Goal: Information Seeking & Learning: Learn about a topic

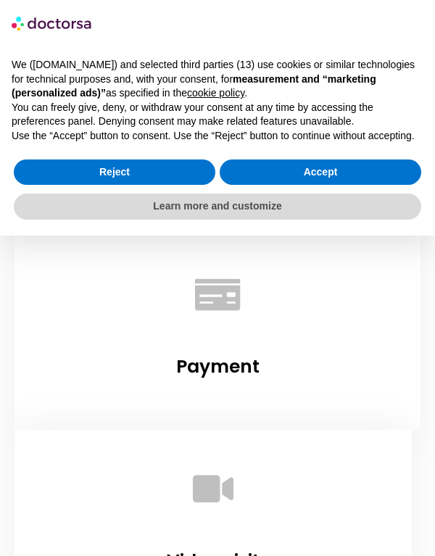
scroll to position [1432, 0]
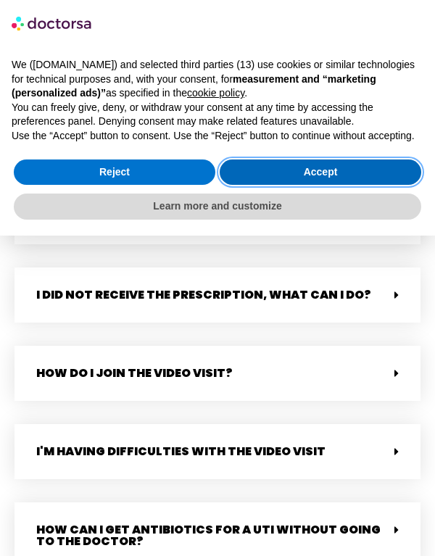
click at [378, 178] on button "Accept" at bounding box center [320, 172] width 201 height 26
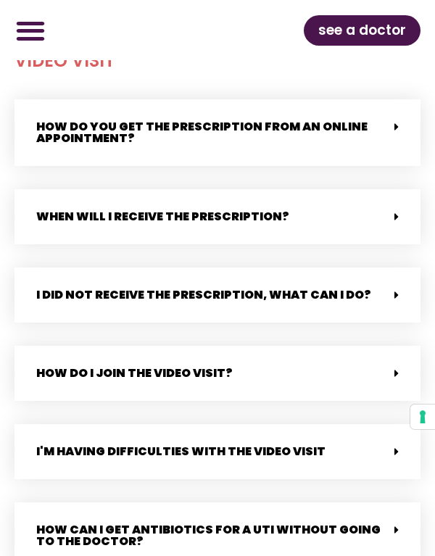
click at [406, 35] on link "see a doctor" at bounding box center [362, 30] width 117 height 30
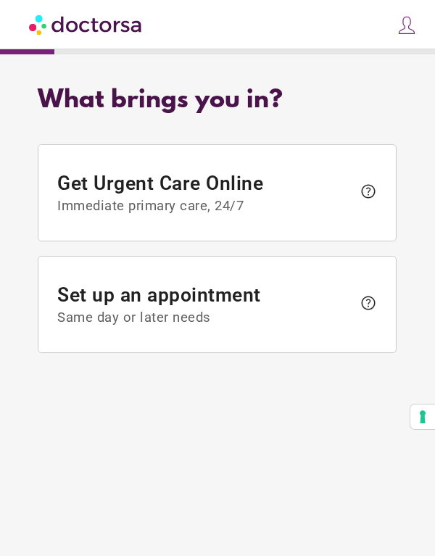
click at [398, 36] on span at bounding box center [403, 28] width 28 height 28
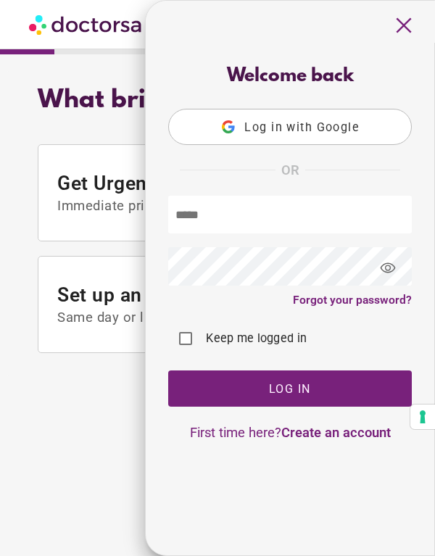
click at [333, 123] on span "Log in with Google" at bounding box center [302, 127] width 115 height 14
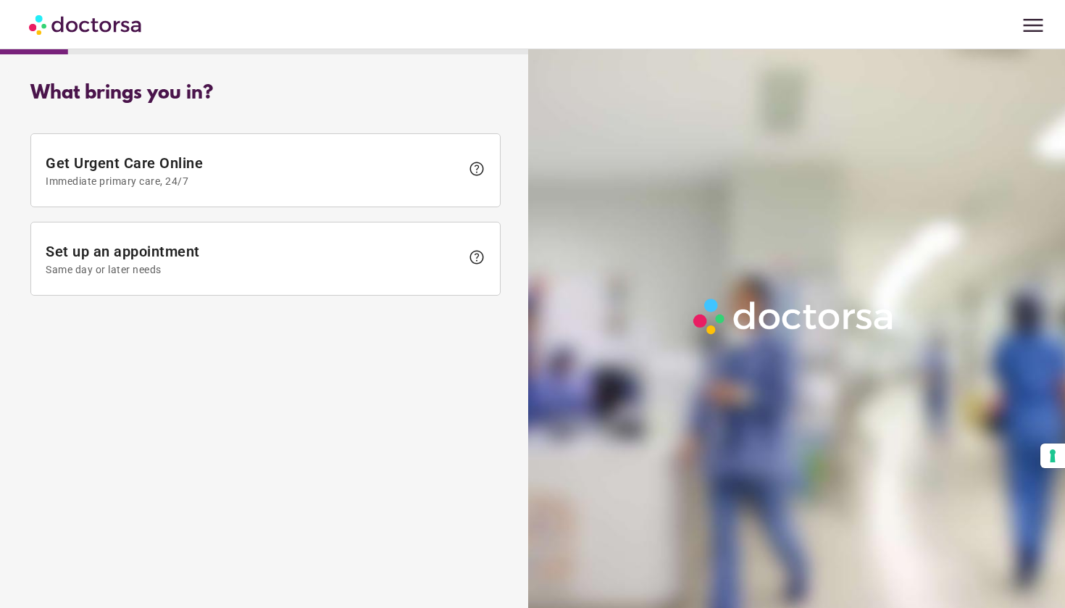
click at [434, 14] on div "menu Nika Vasilevska close Make a request To all doctors Your appointments Your…" at bounding box center [532, 24] width 1065 height 49
click at [434, 28] on span "menu" at bounding box center [1033, 26] width 28 height 28
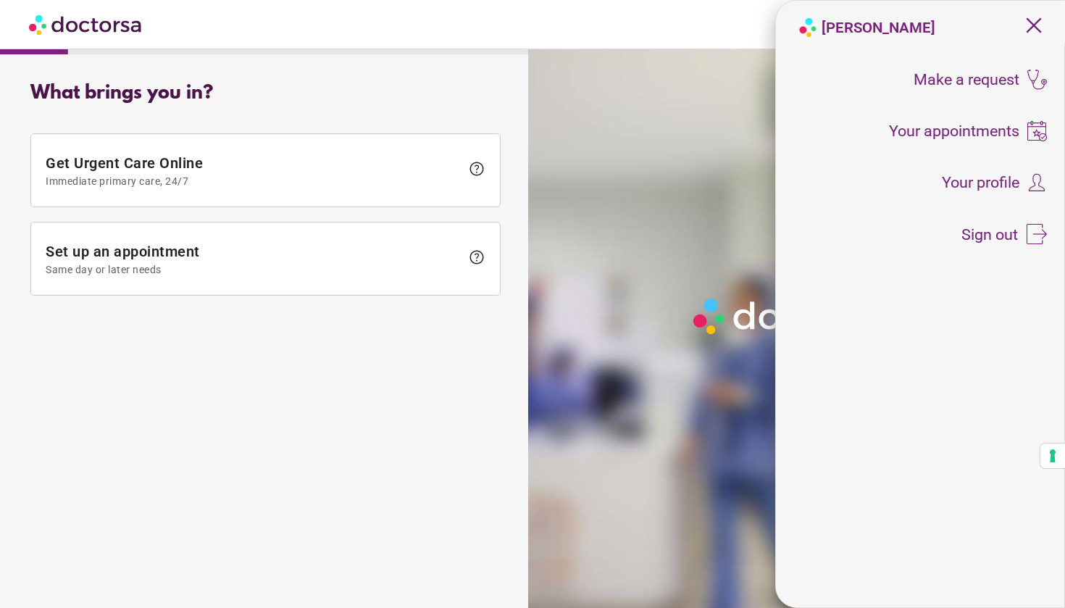
click at [390, 339] on div "What brings you in? Get Urgent Care Online Immediate primary care, 24/7 help Se…" at bounding box center [265, 323] width 517 height 504
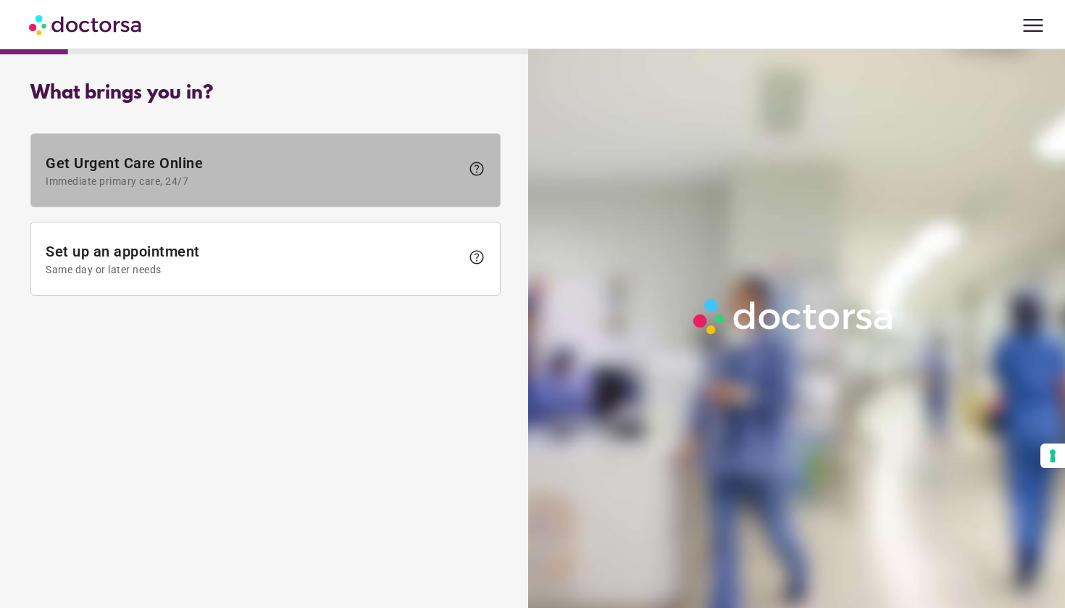
click at [119, 146] on span at bounding box center [265, 170] width 469 height 72
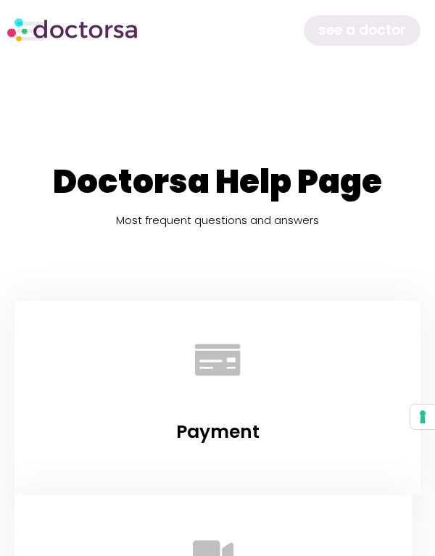
scroll to position [1498, 0]
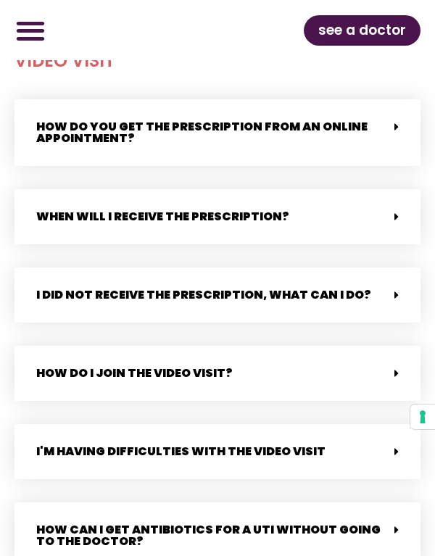
click at [388, 367] on span at bounding box center [393, 373] width 12 height 12
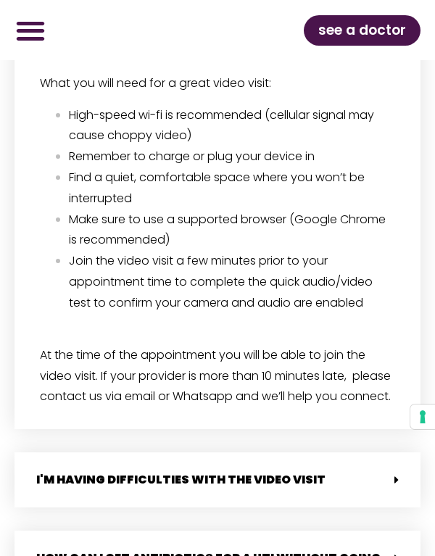
scroll to position [1976, 0]
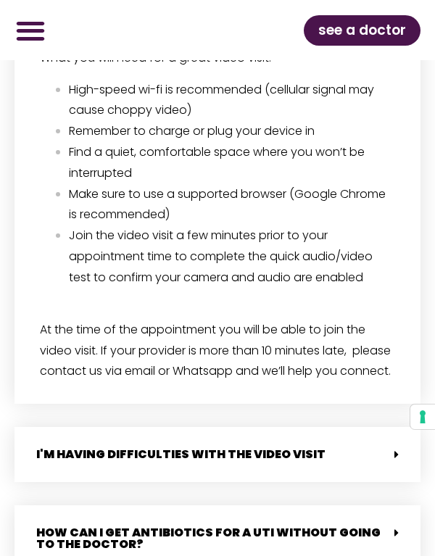
click at [322, 373] on p "At the time of the appointment you will be able to join the video visit. If you…" at bounding box center [217, 351] width 355 height 62
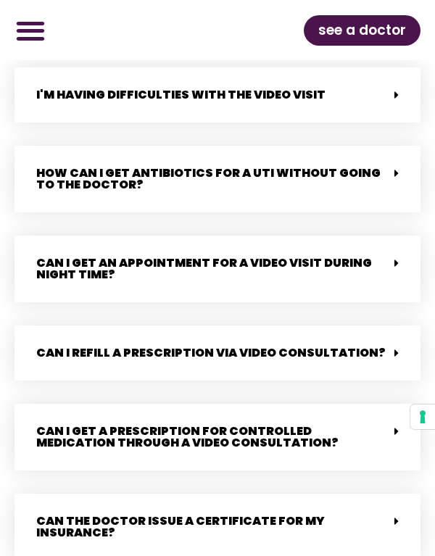
scroll to position [2337, 0]
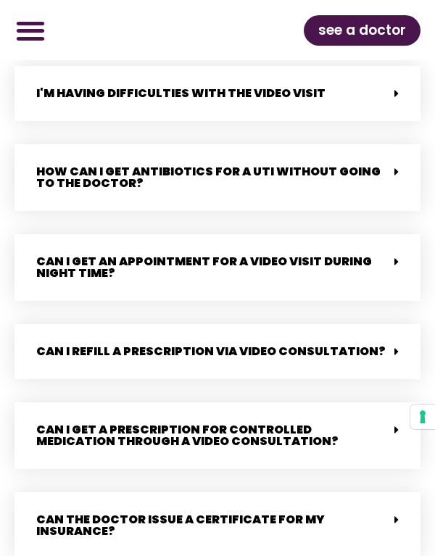
click at [396, 183] on div "How can I get antibiotics for a UTI without going to the doctor?" at bounding box center [217, 177] width 406 height 67
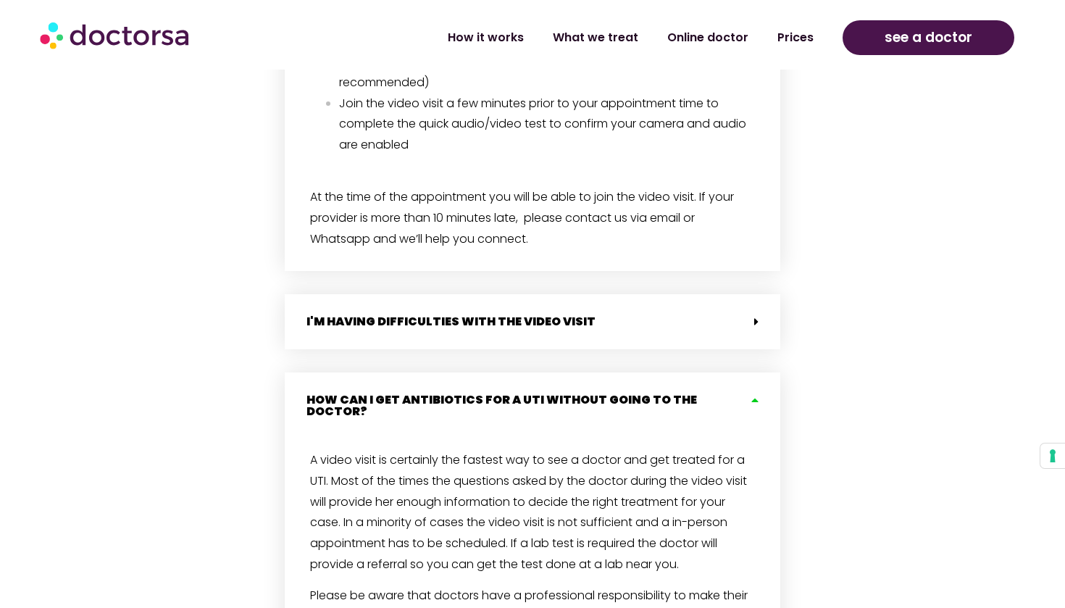
scroll to position [1770, 0]
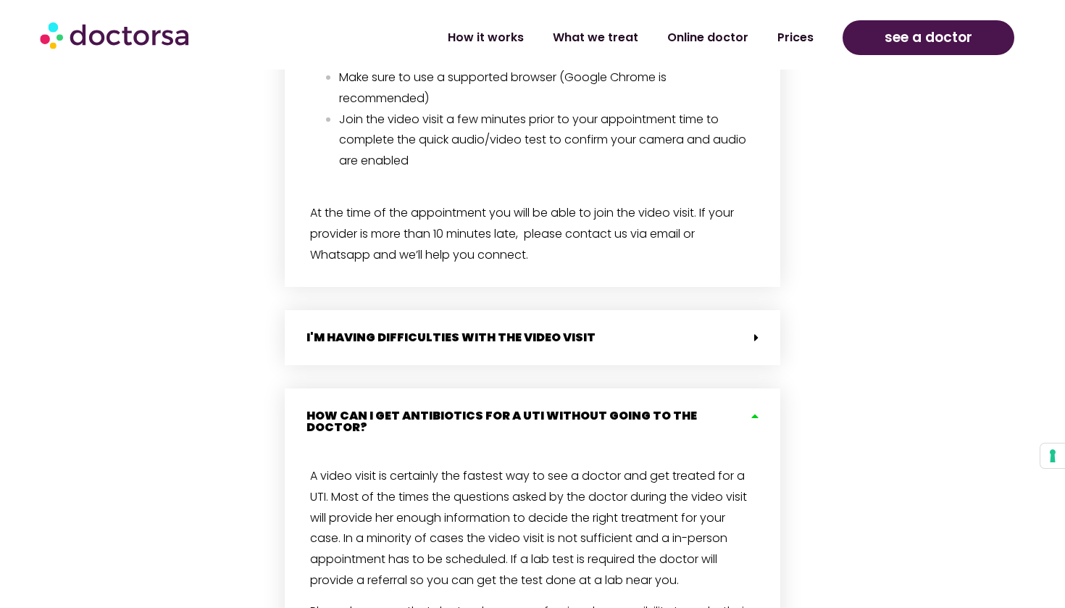
click at [434, 410] on icon at bounding box center [753, 416] width 12 height 12
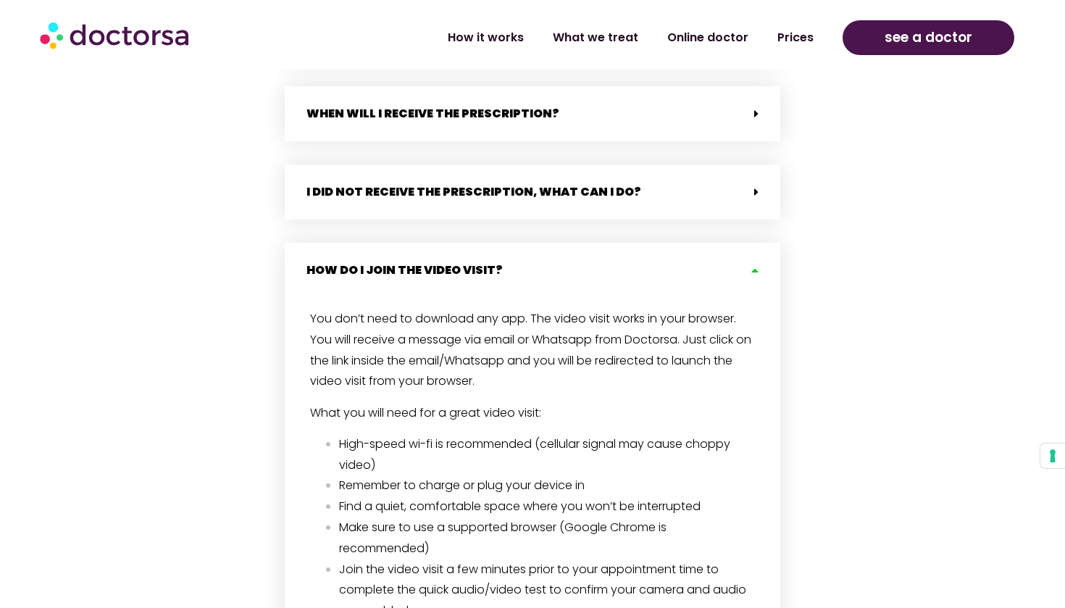
scroll to position [1320, 0]
click at [434, 274] on icon at bounding box center [753, 270] width 12 height 12
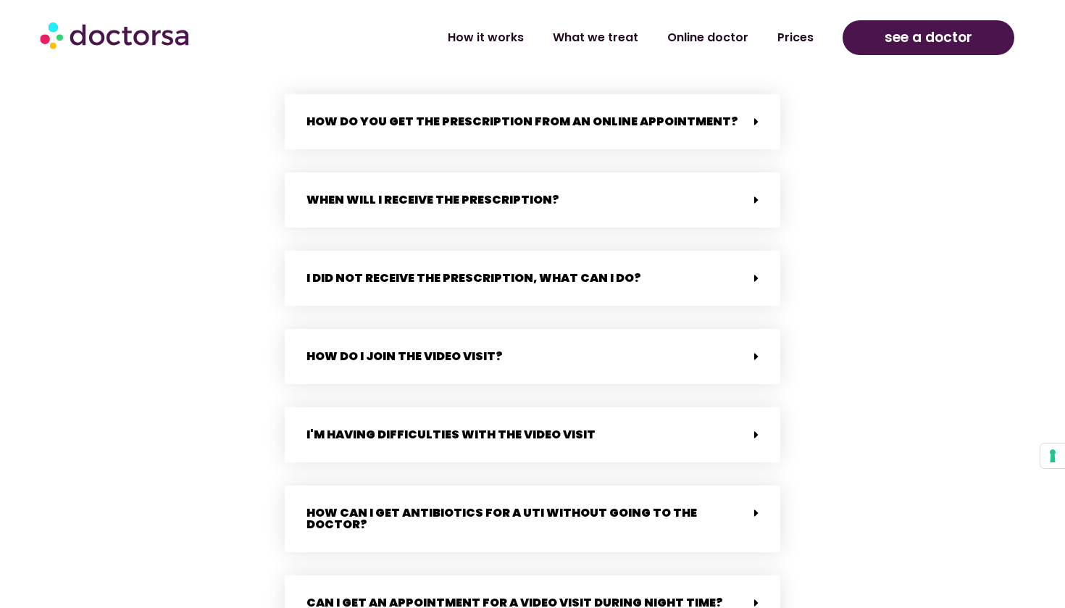
scroll to position [1234, 0]
click at [434, 277] on icon at bounding box center [756, 278] width 4 height 12
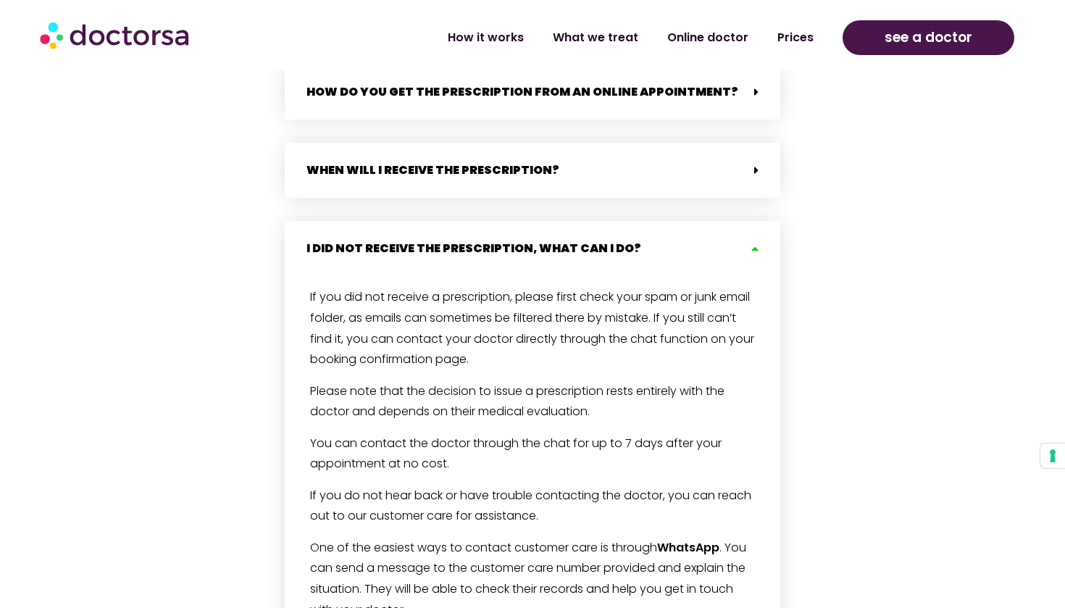
scroll to position [1273, 0]
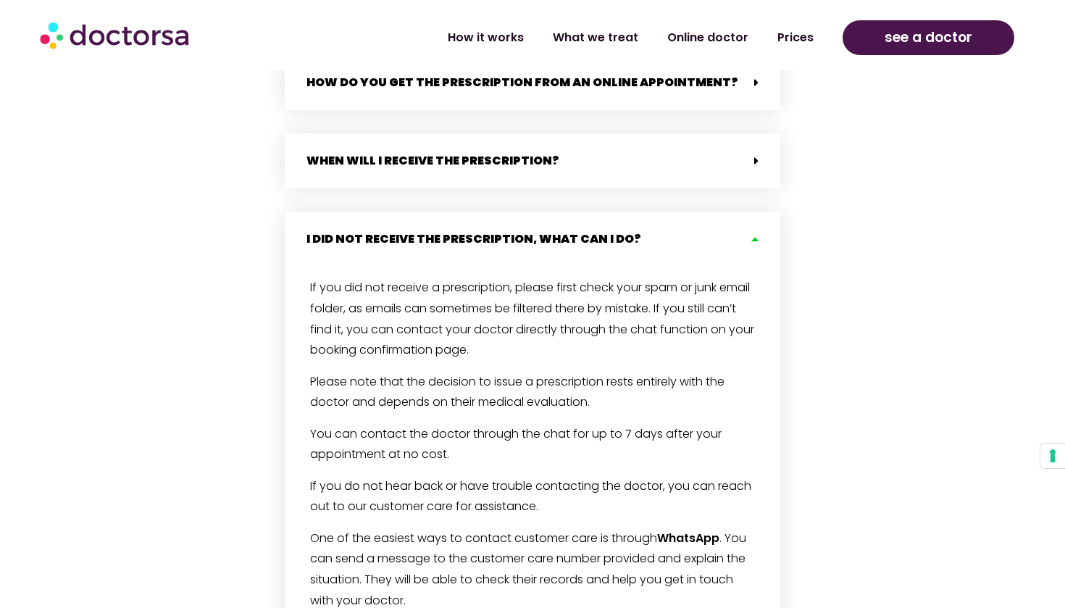
click at [434, 180] on div "When will i receive the prescription?" at bounding box center [533, 160] width 496 height 55
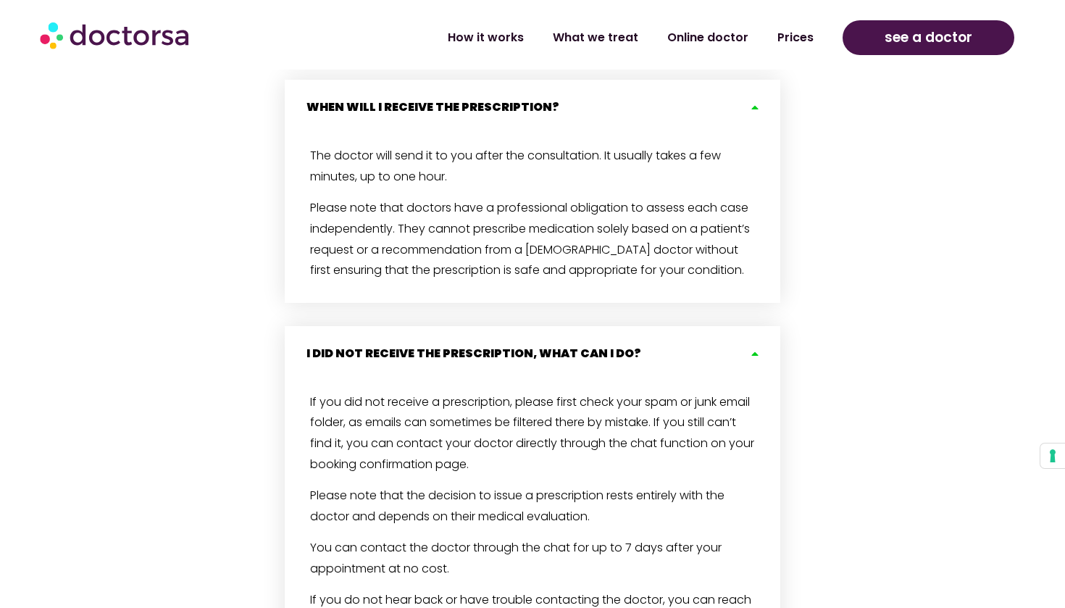
scroll to position [1337, 0]
